Goal: Communication & Community: Share content

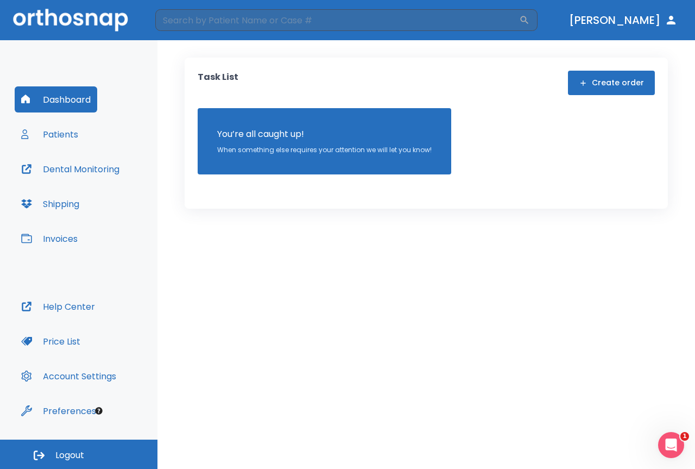
click at [64, 130] on button "Patients" at bounding box center [50, 134] width 70 height 26
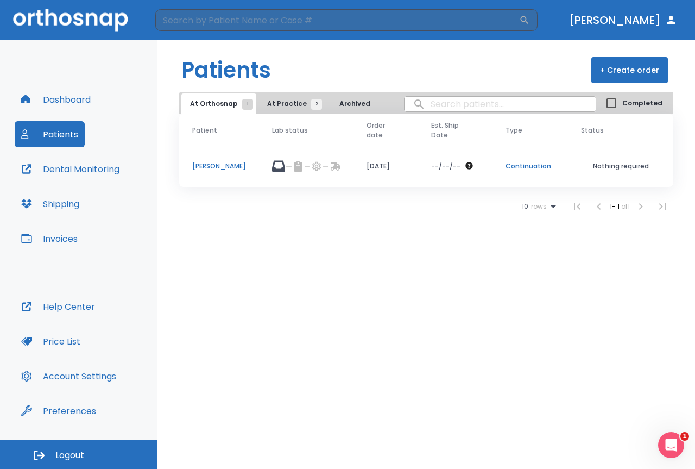
click at [279, 159] on td at bounding box center [306, 167] width 95 height 40
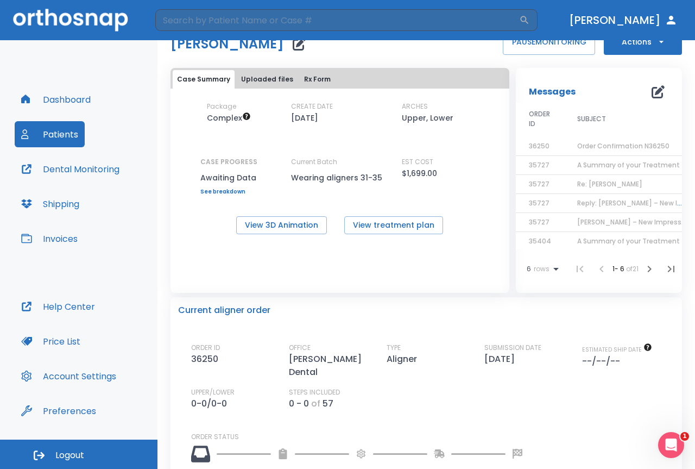
scroll to position [36, 0]
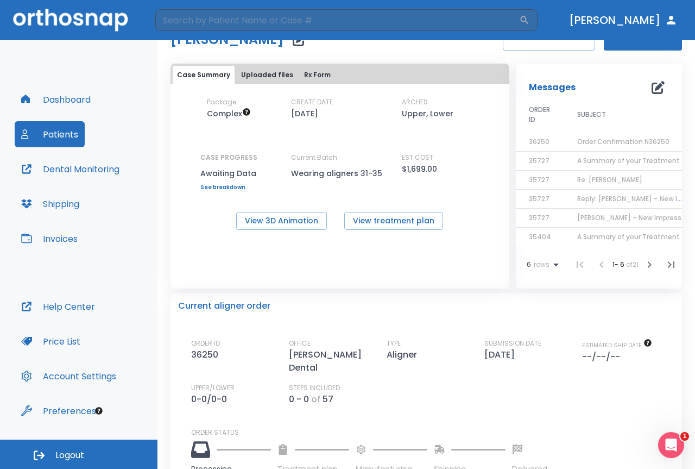
click at [636, 147] on td "Order Confirmation N36250" at bounding box center [632, 142] width 136 height 19
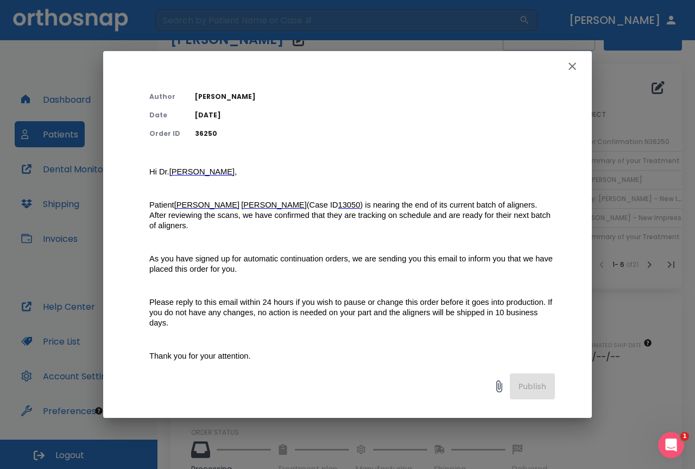
scroll to position [0, 0]
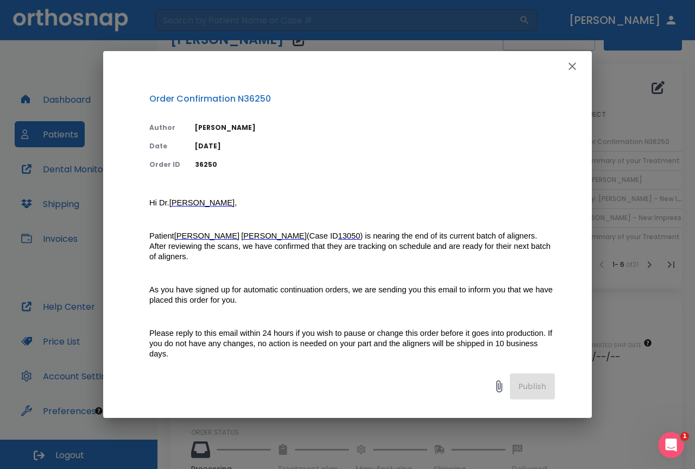
click at [577, 62] on icon "button" at bounding box center [572, 66] width 13 height 13
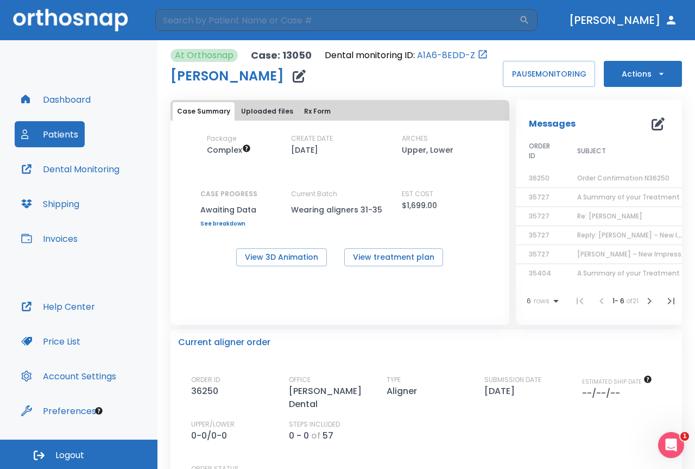
click at [577, 177] on span "Order Confirmation N36250" at bounding box center [623, 177] width 92 height 9
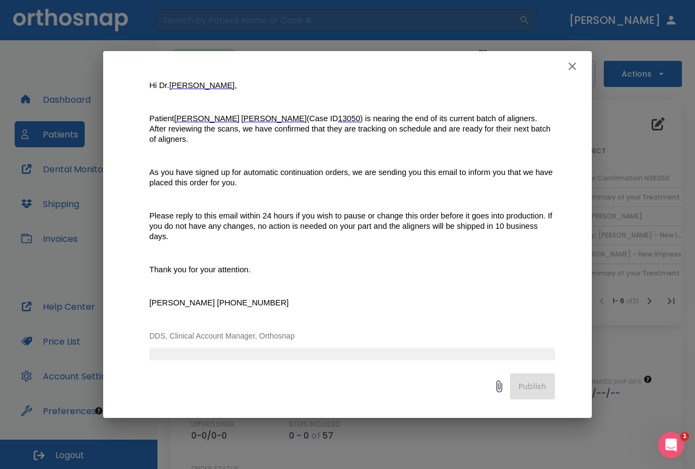
scroll to position [194, 0]
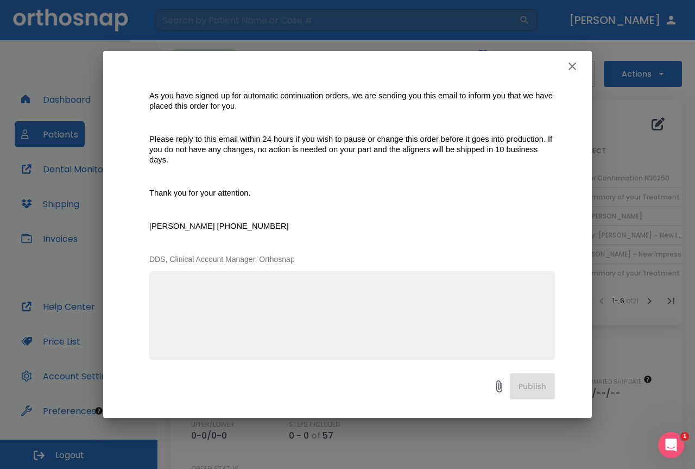
click at [267, 373] on div "Publish" at bounding box center [347, 389] width 489 height 58
click at [263, 383] on div at bounding box center [329, 386] width 361 height 22
click at [271, 330] on textarea at bounding box center [352, 319] width 393 height 75
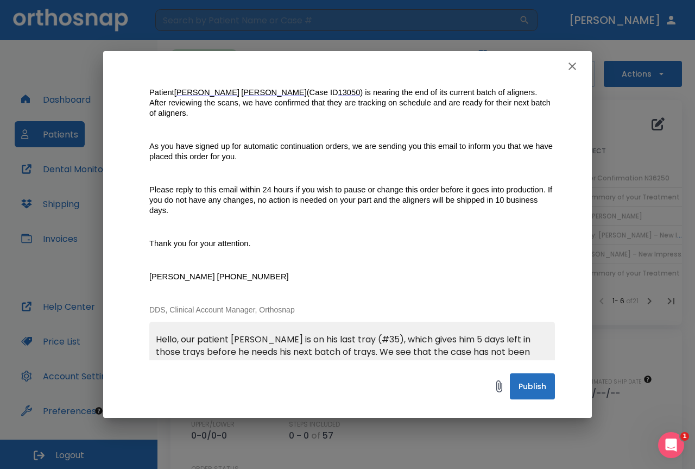
scroll to position [156, 0]
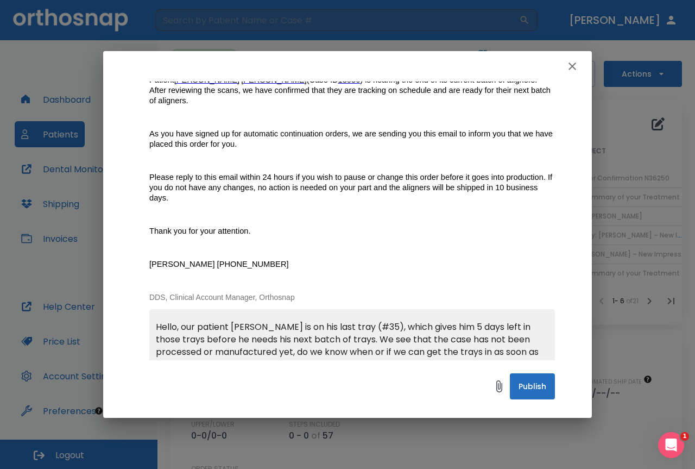
click at [340, 321] on textarea "Hello, our patient [PERSON_NAME] is on his last tray (#35), which gives him 5 d…" at bounding box center [352, 358] width 393 height 75
click at [309, 356] on textarea "Hello, our patient [PERSON_NAME] is on his last set of tray (#35), which gives …" at bounding box center [352, 358] width 393 height 75
click at [382, 321] on textarea "Hello, our patient [PERSON_NAME] is on his last set of tray (#35), which gives …" at bounding box center [352, 358] width 393 height 75
click at [323, 346] on textarea "Hello, our patient [PERSON_NAME] is on his last set of trays (#35), which gives…" at bounding box center [352, 358] width 393 height 75
click at [393, 321] on textarea "Hello, our patient [PERSON_NAME] is on his last set of trays (#35), which gives…" at bounding box center [352, 358] width 393 height 75
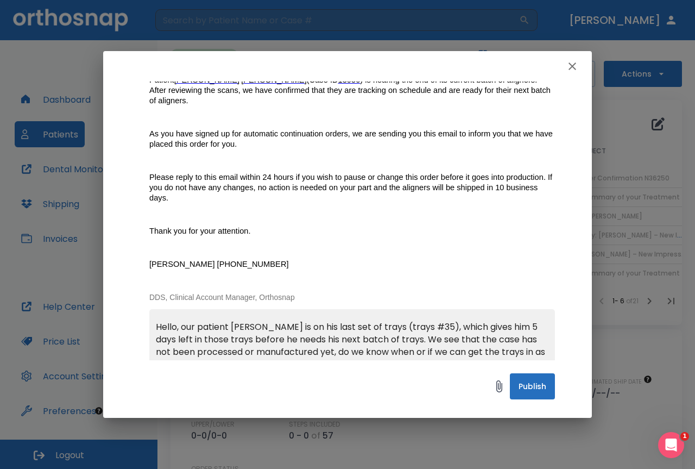
click at [265, 350] on textarea "Hello, our patient [PERSON_NAME] is on his last set of trays (trays #35), which…" at bounding box center [352, 358] width 393 height 75
click at [183, 327] on textarea "Hello, our patient [PERSON_NAME] is on his last set of trays (trays #35), which…" at bounding box center [352, 358] width 393 height 75
click at [248, 353] on textarea "Hello, our patient [PERSON_NAME] is on his last set of trays (trays #35), which…" at bounding box center [352, 358] width 393 height 75
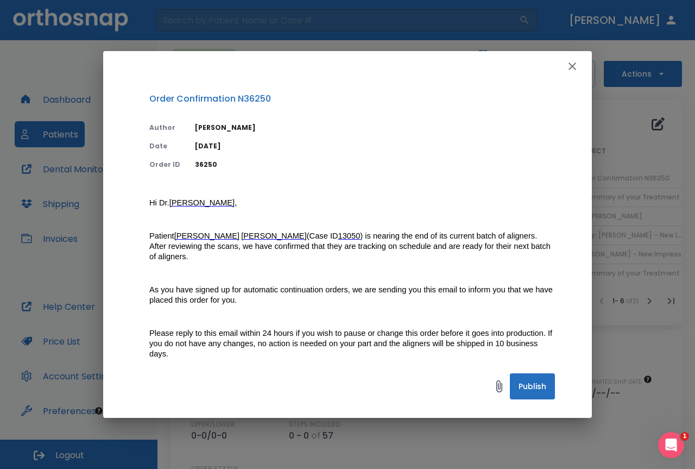
scroll to position [194, 0]
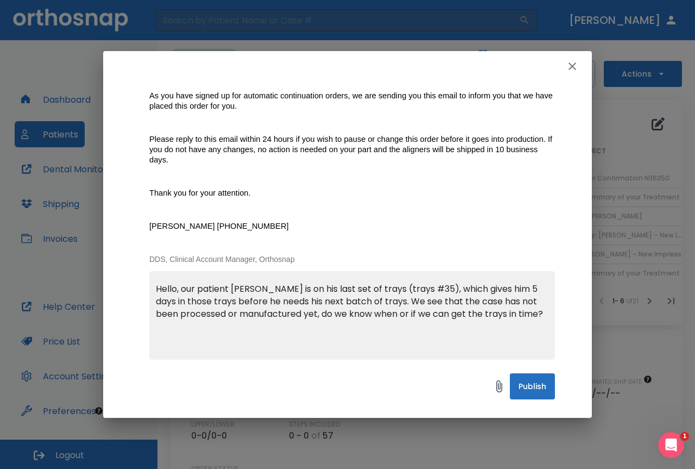
type textarea "Hello, our patient [PERSON_NAME] is on his last set of trays (trays #35), which…"
